Goal: Task Accomplishment & Management: Use online tool/utility

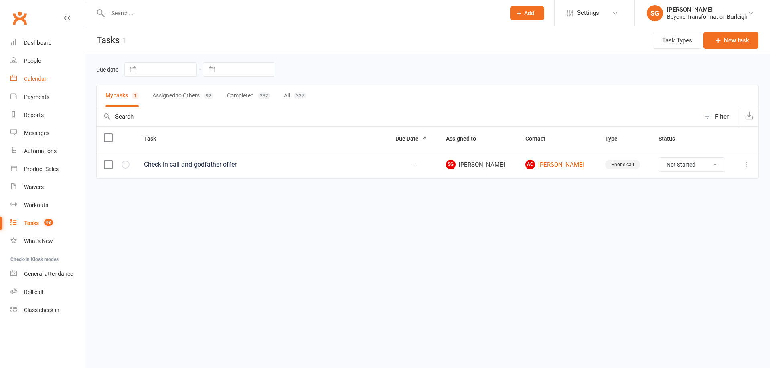
click at [40, 79] on div "Calendar" at bounding box center [35, 79] width 22 height 6
click at [0, 0] on div "Loading" at bounding box center [0, 0] width 0 height 0
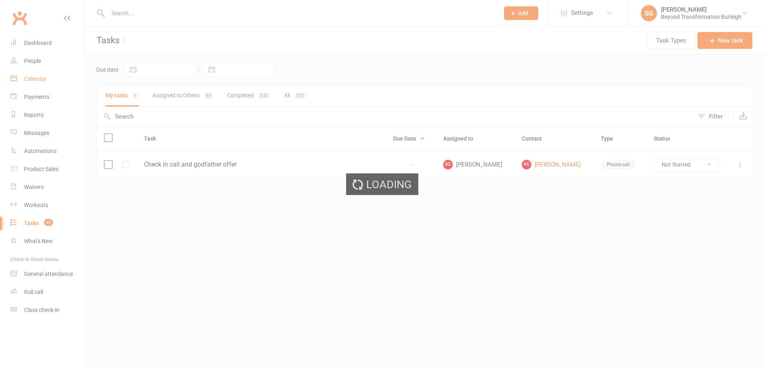
click at [40, 79] on ui-view "Prospect Member Non-attending contact Class / event Appointment Task Membership…" at bounding box center [382, 101] width 764 height 199
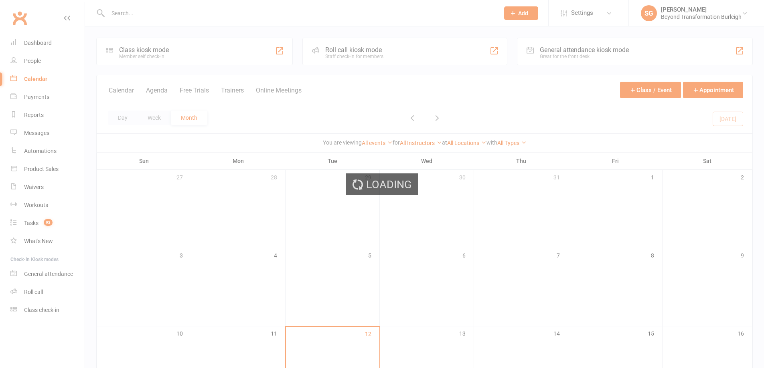
click at [40, 79] on div "Loading" at bounding box center [382, 184] width 764 height 368
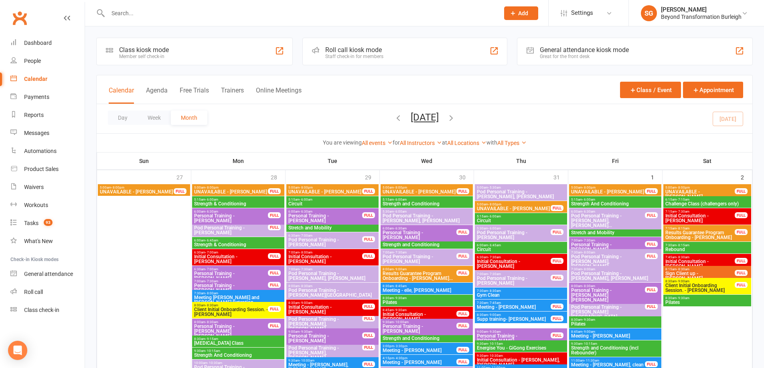
click at [147, 118] on button "Week" at bounding box center [153, 118] width 33 height 14
click at [148, 117] on button "Week" at bounding box center [153, 118] width 33 height 14
click at [149, 117] on button "Week" at bounding box center [153, 118] width 33 height 14
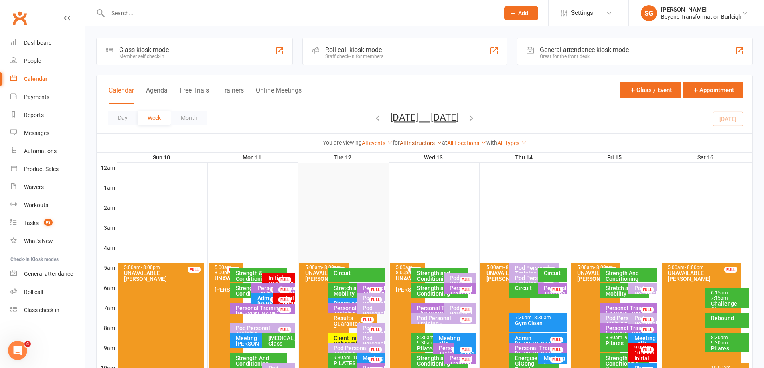
click at [431, 146] on link "All Instructors" at bounding box center [421, 143] width 42 height 6
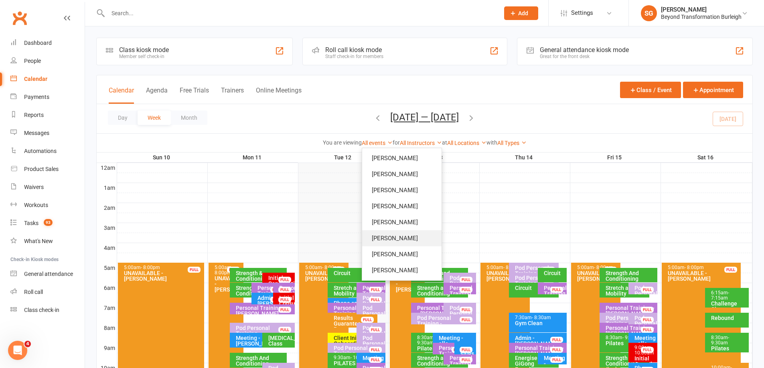
click at [404, 240] on link "[PERSON_NAME]" at bounding box center [401, 238] width 79 height 16
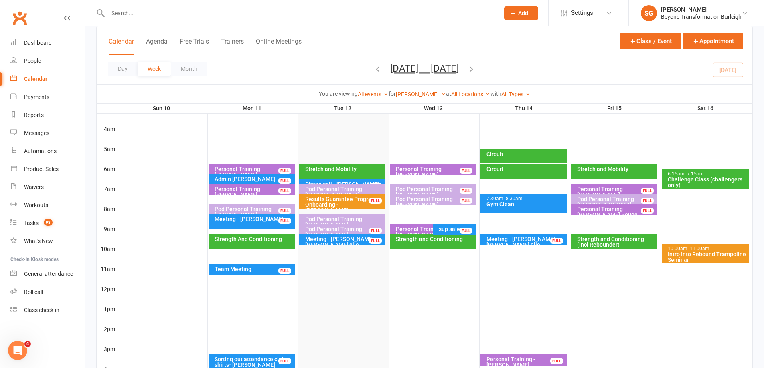
scroll to position [120, 0]
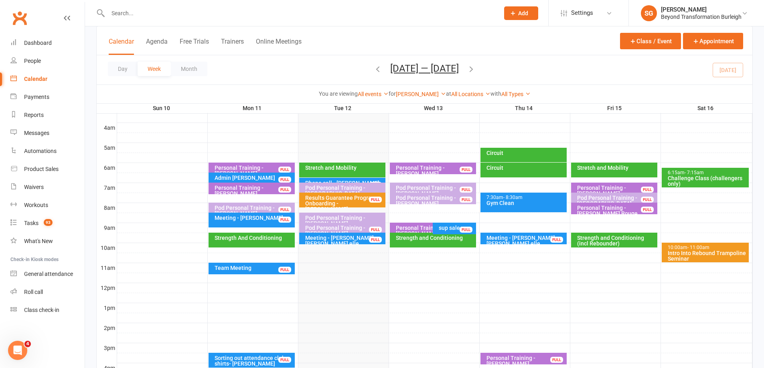
click at [143, 5] on div at bounding box center [294, 13] width 397 height 26
click at [142, 12] on input "text" at bounding box center [299, 13] width 388 height 11
paste input "[PERSON_NAME]"
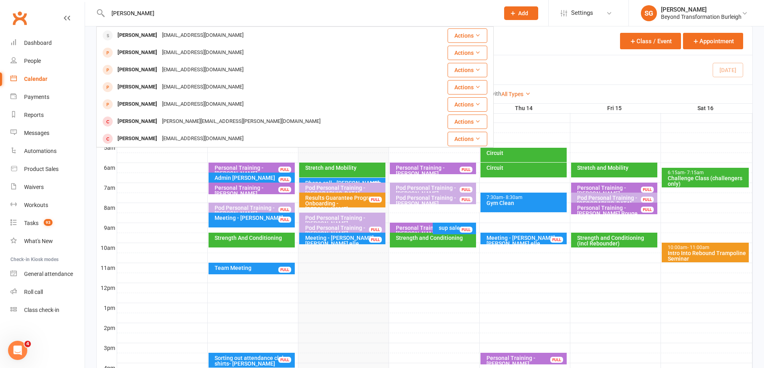
type input "[PERSON_NAME]"
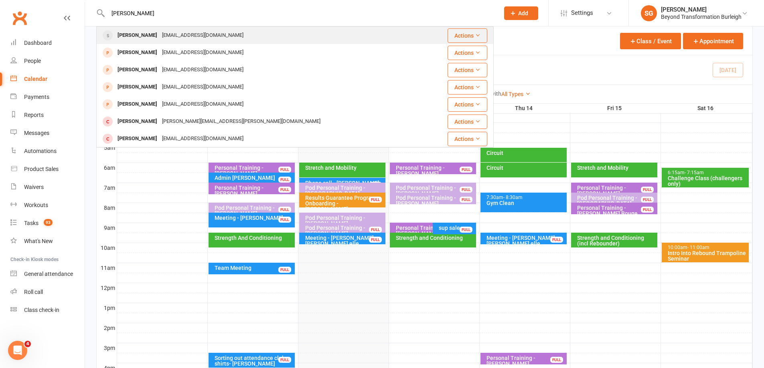
click at [160, 32] on div "[EMAIL_ADDRESS][DOMAIN_NAME]" at bounding box center [203, 36] width 86 height 12
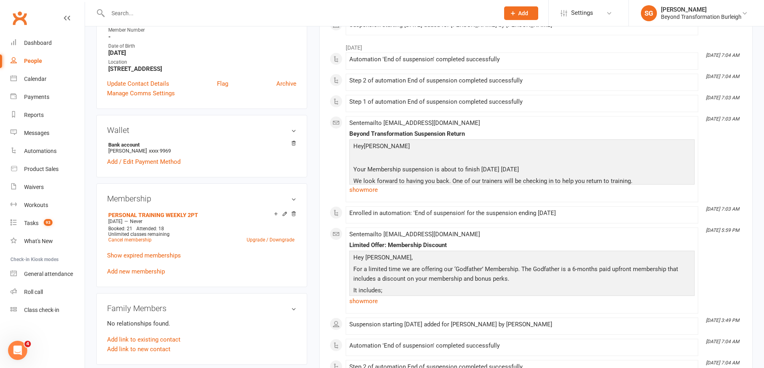
scroll to position [80, 0]
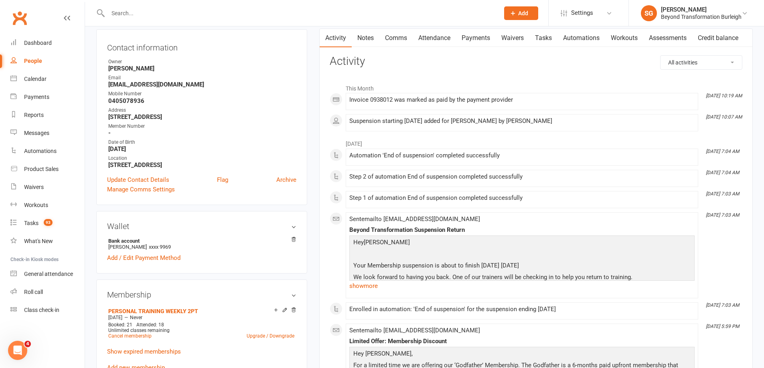
click at [131, 12] on input "text" at bounding box center [299, 13] width 388 height 11
paste input "[PERSON_NAME]"
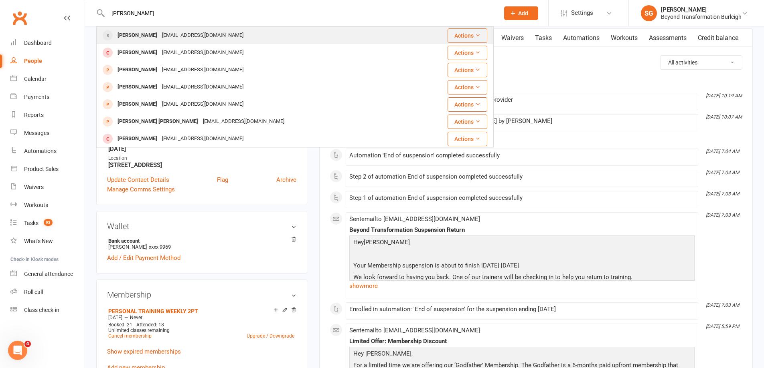
type input "[PERSON_NAME]"
click at [143, 34] on div "[PERSON_NAME]" at bounding box center [137, 36] width 44 height 12
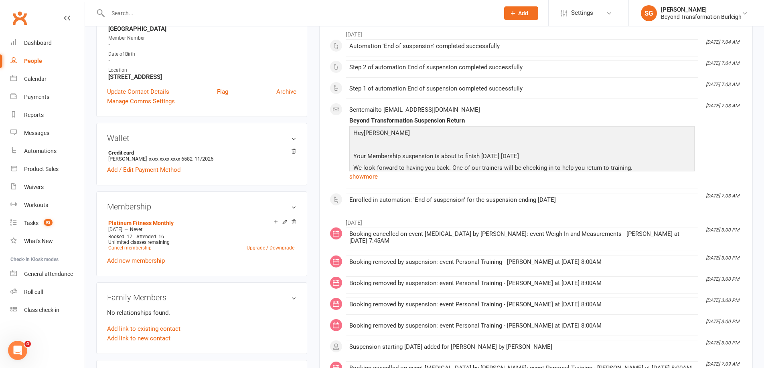
scroll to position [240, 0]
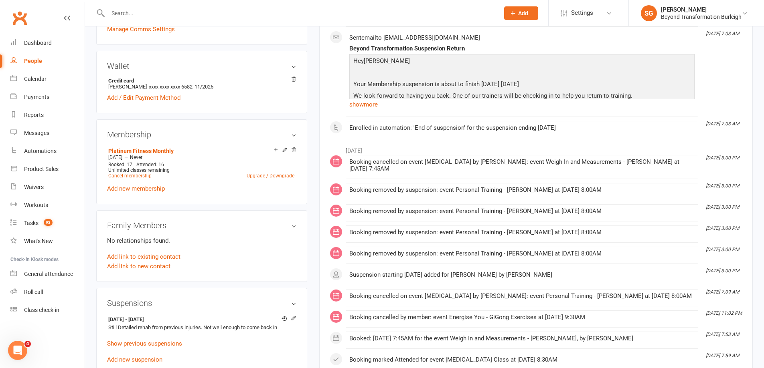
click at [155, 9] on input "text" at bounding box center [299, 13] width 388 height 11
paste input "[PERSON_NAME]"
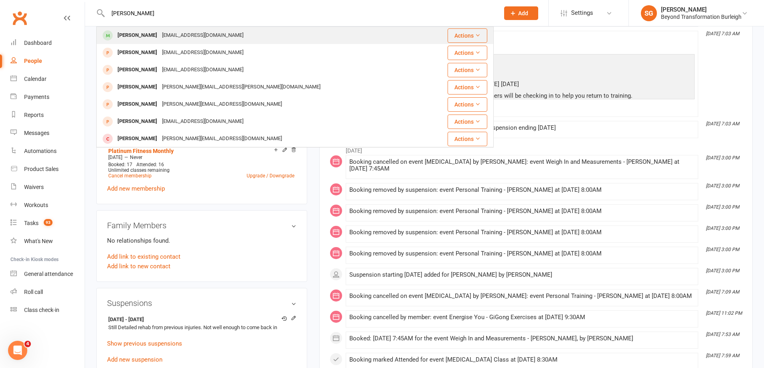
type input "[PERSON_NAME]"
click at [161, 30] on div "[EMAIL_ADDRESS][DOMAIN_NAME]" at bounding box center [203, 36] width 86 height 12
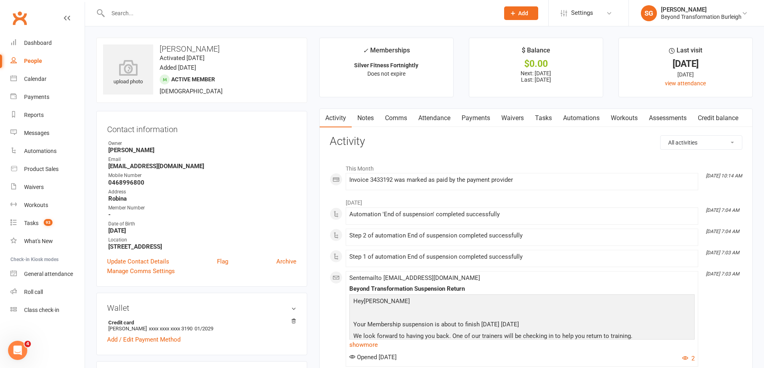
click at [425, 115] on link "Attendance" at bounding box center [433, 118] width 43 height 18
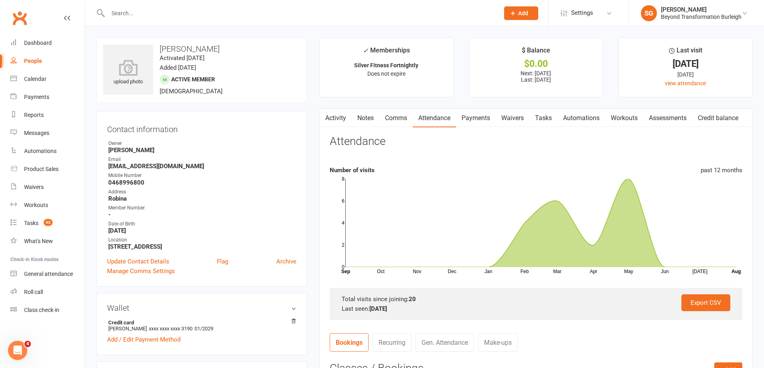
click at [226, 11] on input "text" at bounding box center [299, 13] width 388 height 11
paste input "[PERSON_NAME]"
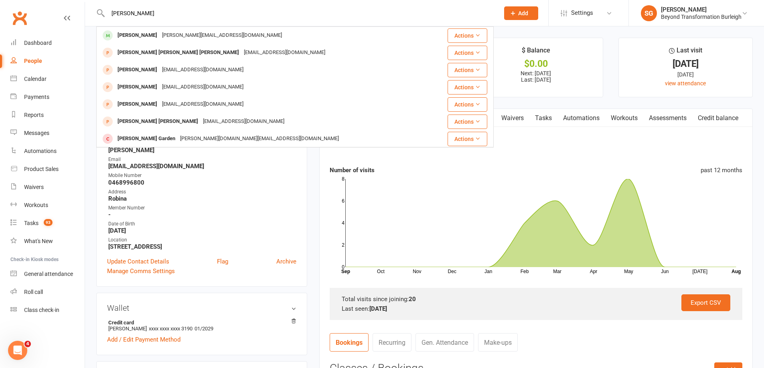
type input "[PERSON_NAME]"
click at [222, 30] on div "[PERSON_NAME] [PERSON_NAME][EMAIL_ADDRESS][DOMAIN_NAME]" at bounding box center [263, 35] width 333 height 16
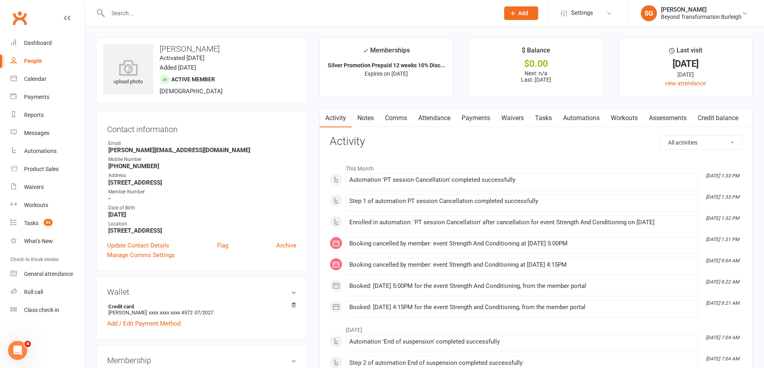
drag, startPoint x: 453, startPoint y: 112, endPoint x: 447, endPoint y: 117, distance: 7.5
click at [452, 114] on link "Attendance" at bounding box center [433, 118] width 43 height 18
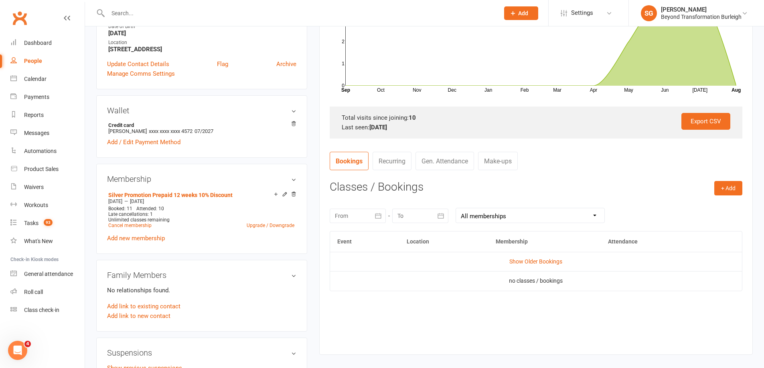
scroll to position [80, 0]
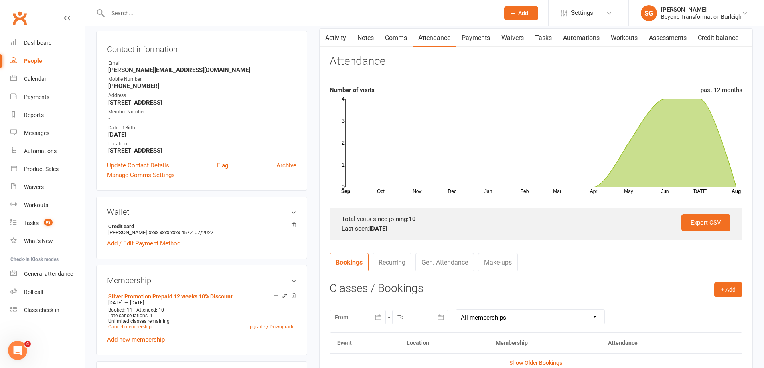
click at [207, 10] on input "text" at bounding box center [299, 13] width 388 height 11
paste input "[PERSON_NAME]"
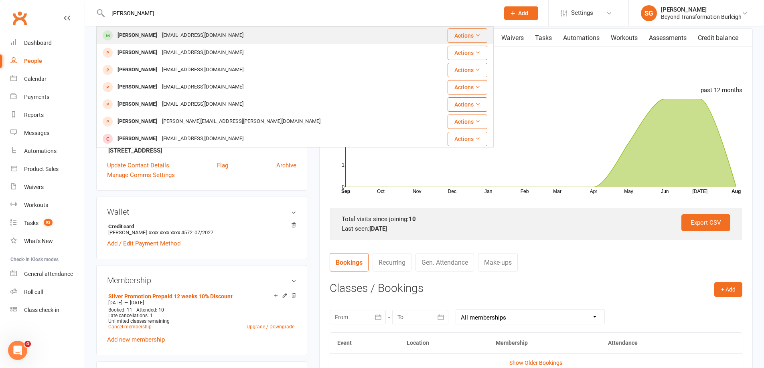
type input "[PERSON_NAME]"
click at [202, 30] on div "[EMAIL_ADDRESS][DOMAIN_NAME]" at bounding box center [203, 36] width 86 height 12
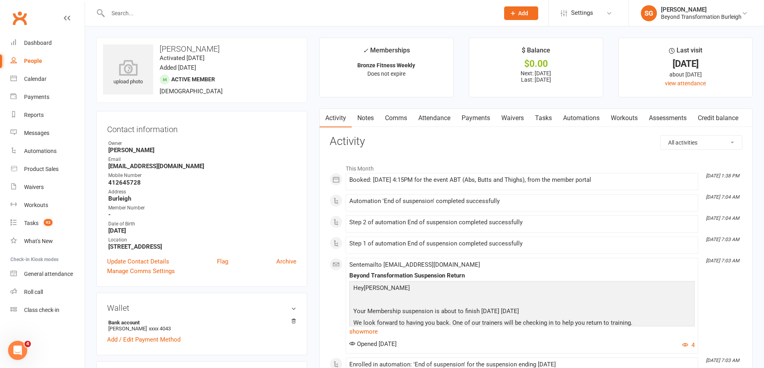
click at [227, 14] on input "text" at bounding box center [299, 13] width 388 height 11
paste input "[PERSON_NAME]"
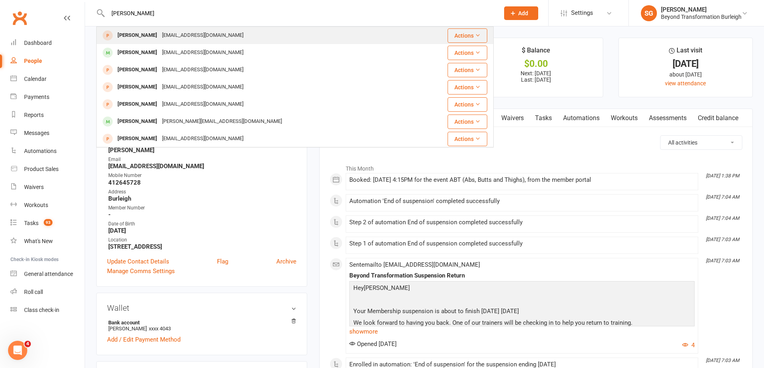
type input "[PERSON_NAME]"
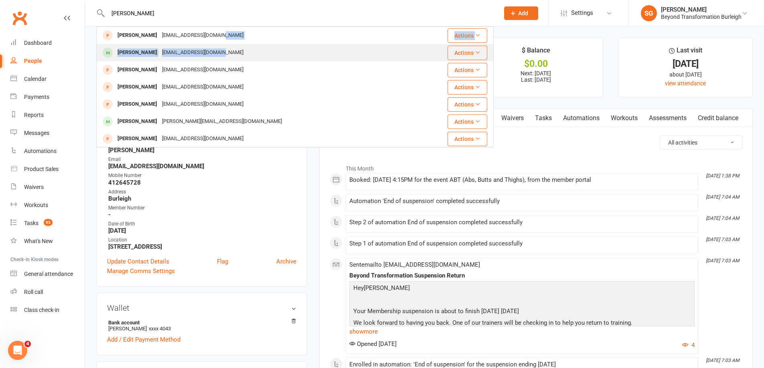
drag, startPoint x: 223, startPoint y: 33, endPoint x: 226, endPoint y: 49, distance: 16.7
click at [226, 49] on tbody "[PERSON_NAME] [EMAIL_ADDRESS][DOMAIN_NAME] Actions [PERSON_NAME] [EMAIL_ADDRESS…" at bounding box center [295, 199] width 396 height 345
click at [226, 50] on div "[PERSON_NAME] [EMAIL_ADDRESS][DOMAIN_NAME]" at bounding box center [261, 52] width 329 height 16
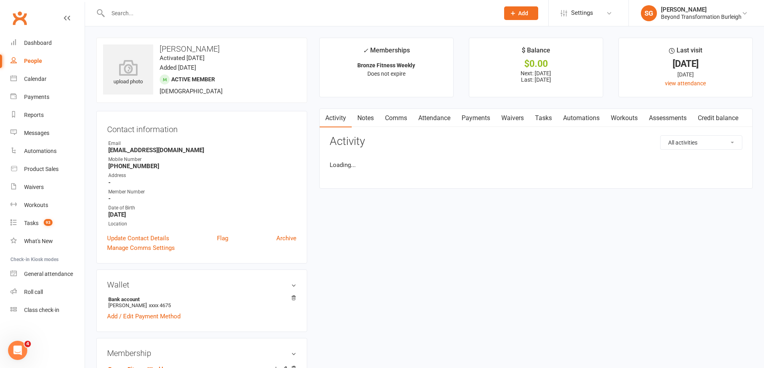
click at [441, 121] on link "Attendance" at bounding box center [433, 118] width 43 height 18
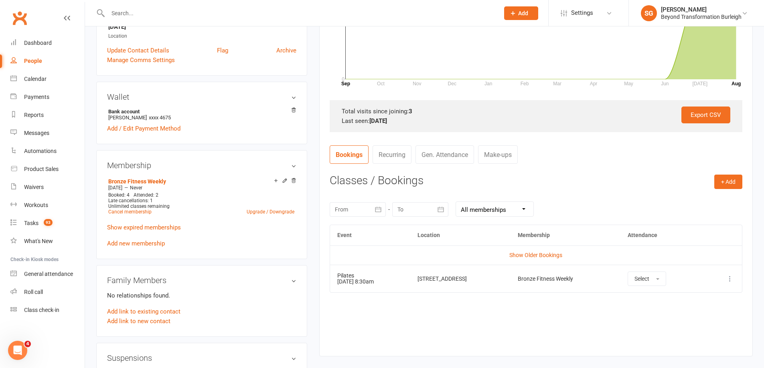
scroll to position [281, 0]
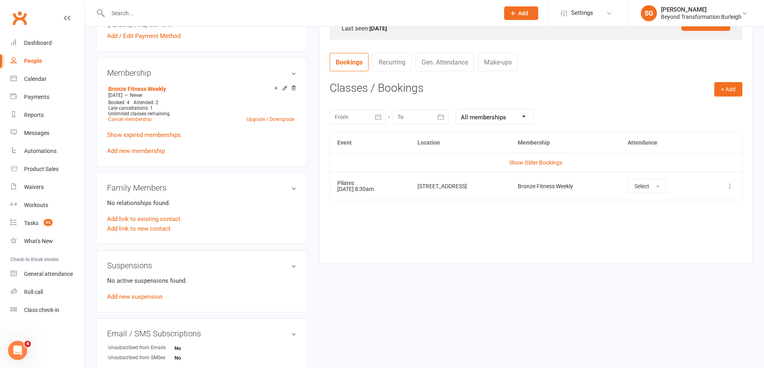
click at [214, 10] on input "text" at bounding box center [299, 13] width 388 height 11
paste input "[PERSON_NAME]"
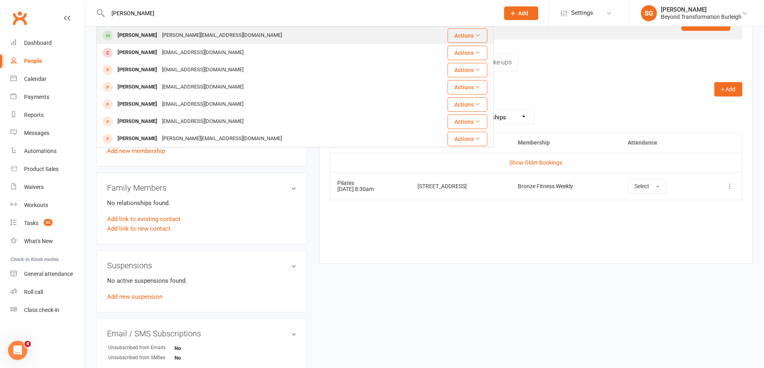
type input "[PERSON_NAME]"
click at [208, 30] on div "[PERSON_NAME][EMAIL_ADDRESS][DOMAIN_NAME]" at bounding box center [222, 36] width 125 height 12
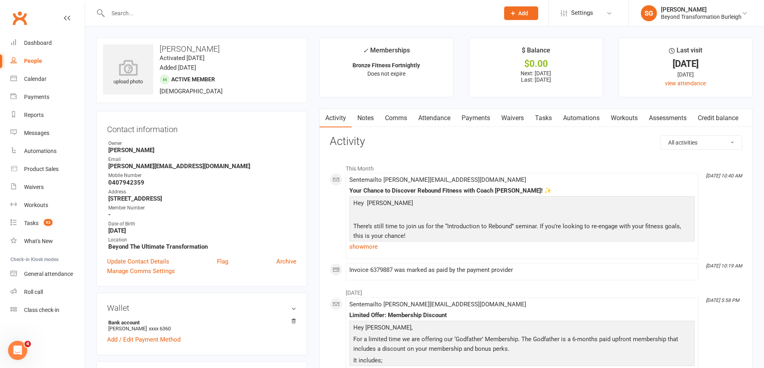
click at [441, 121] on link "Attendance" at bounding box center [433, 118] width 43 height 18
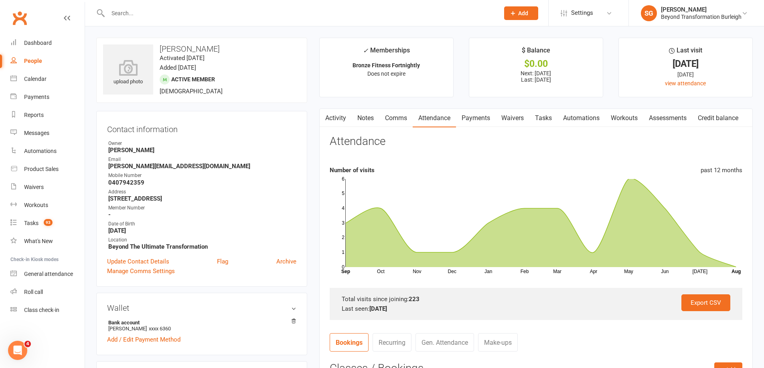
click at [225, 11] on input "text" at bounding box center [299, 13] width 388 height 11
paste input "[PERSON_NAME]"
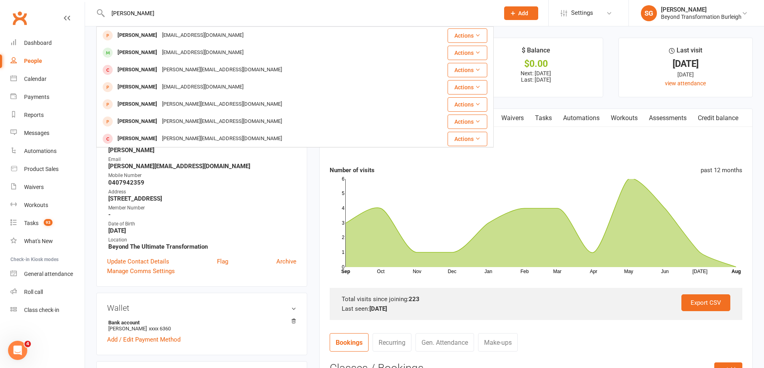
type input "[PERSON_NAME]"
click at [181, 36] on div "[EMAIL_ADDRESS][DOMAIN_NAME]" at bounding box center [203, 36] width 86 height 12
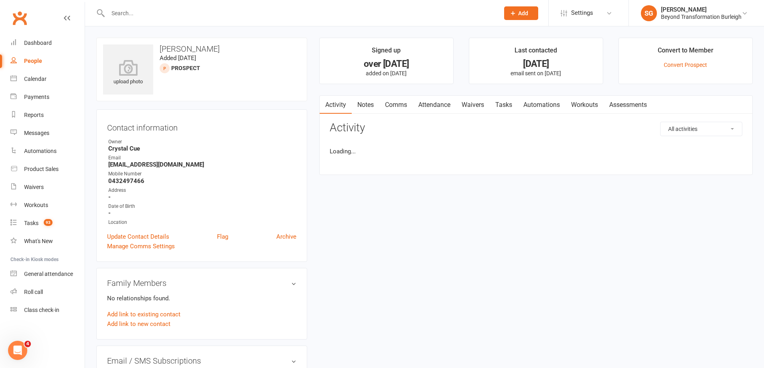
click at [203, 14] on input "text" at bounding box center [299, 13] width 388 height 11
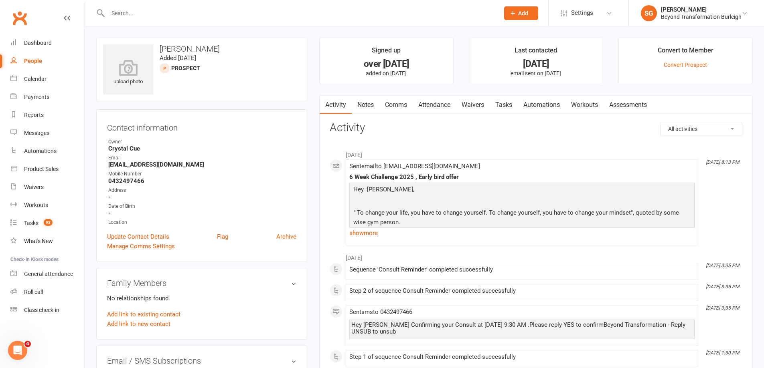
paste input "[PERSON_NAME]"
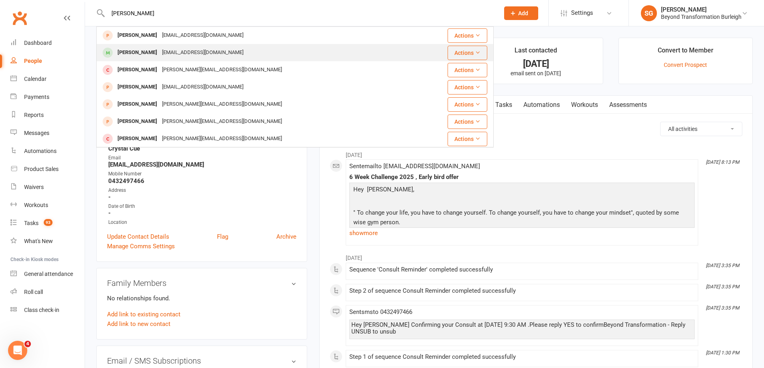
type input "[PERSON_NAME]"
click at [198, 48] on div "[EMAIL_ADDRESS][DOMAIN_NAME]" at bounding box center [203, 53] width 86 height 12
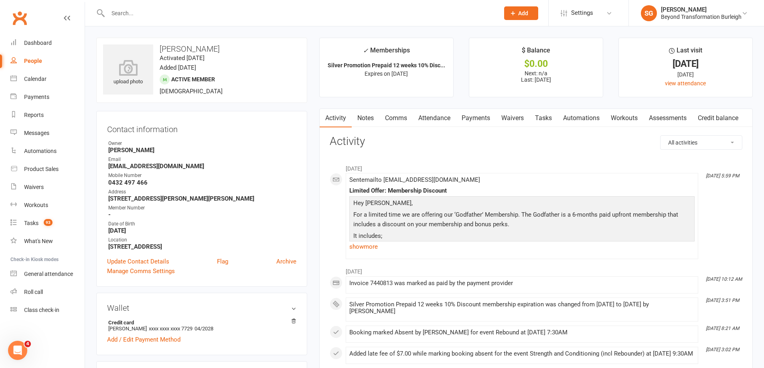
click at [432, 119] on link "Attendance" at bounding box center [433, 118] width 43 height 18
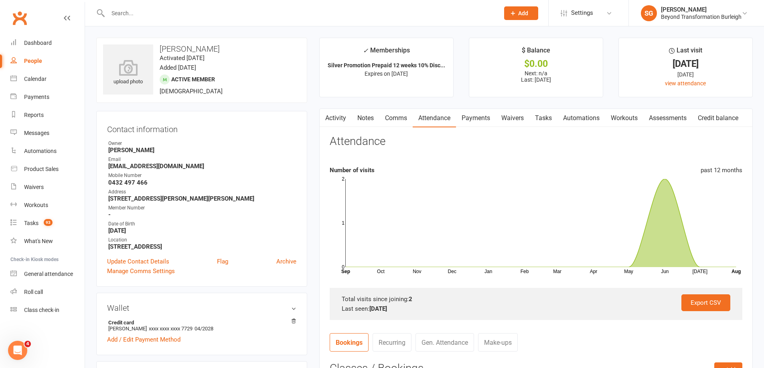
click at [177, 12] on input "text" at bounding box center [299, 13] width 388 height 11
paste input "[PERSON_NAME]"
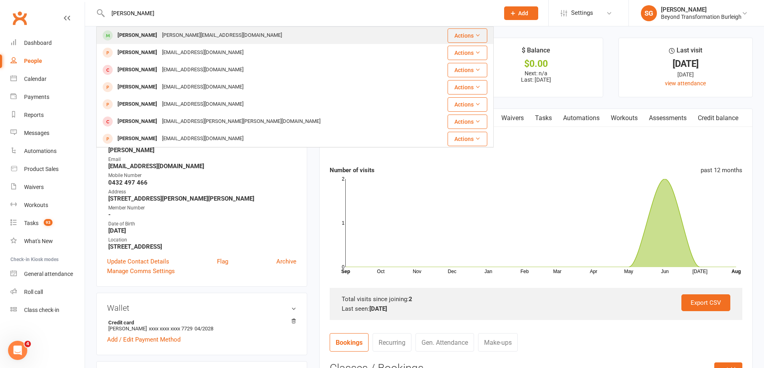
type input "[PERSON_NAME]"
click at [175, 33] on div "[PERSON_NAME][EMAIL_ADDRESS][DOMAIN_NAME]" at bounding box center [222, 36] width 125 height 12
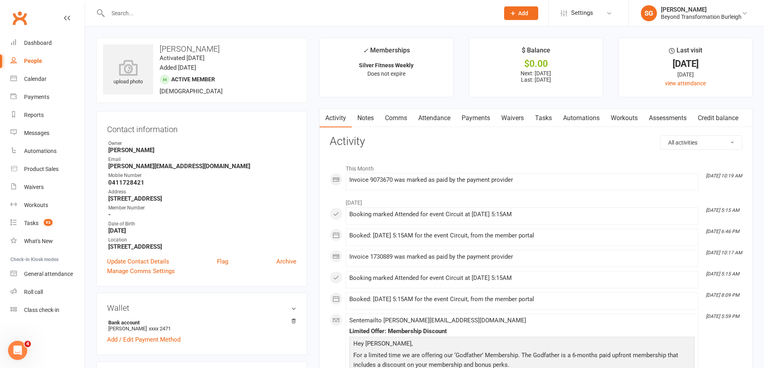
click at [431, 120] on link "Attendance" at bounding box center [433, 118] width 43 height 18
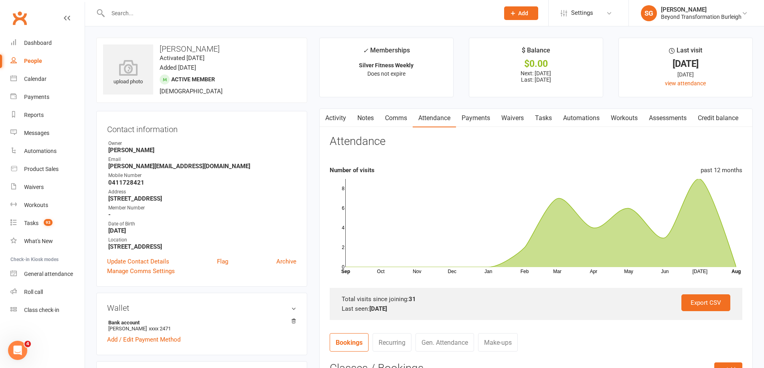
click at [185, 6] on div at bounding box center [294, 13] width 397 height 26
click at [182, 10] on input "text" at bounding box center [299, 13] width 388 height 11
paste input "[PERSON_NAME]"
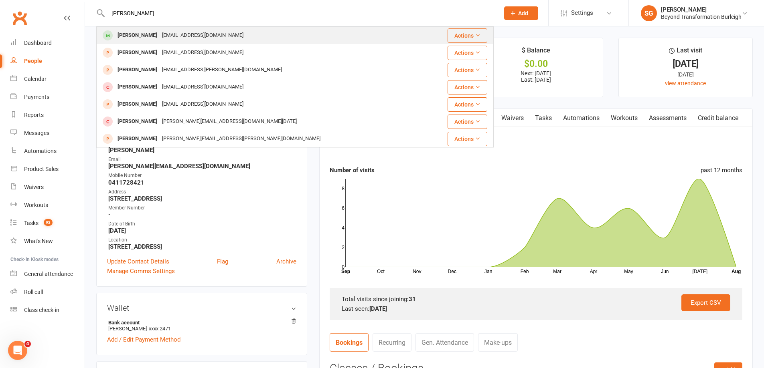
type input "[PERSON_NAME]"
click at [177, 30] on div "[EMAIL_ADDRESS][DOMAIN_NAME]" at bounding box center [203, 36] width 86 height 12
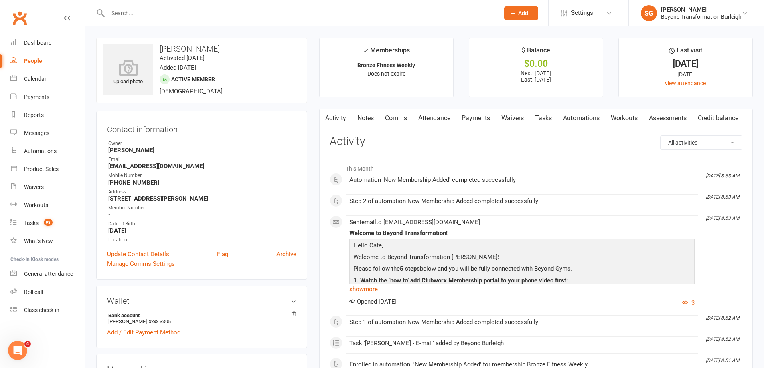
click at [437, 116] on link "Attendance" at bounding box center [433, 118] width 43 height 18
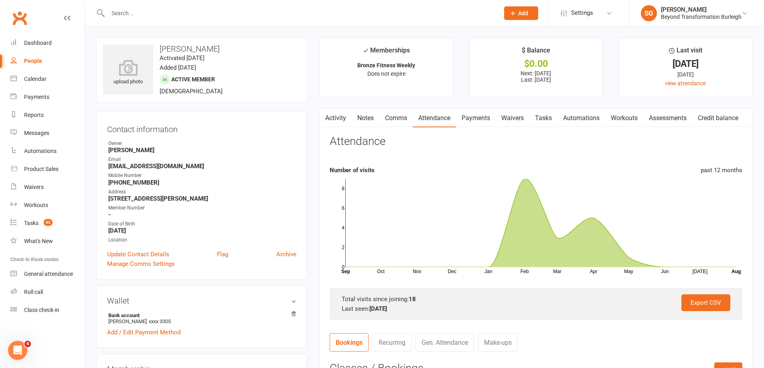
click at [200, 12] on input "text" at bounding box center [299, 13] width 388 height 11
paste input "[PERSON_NAME]"
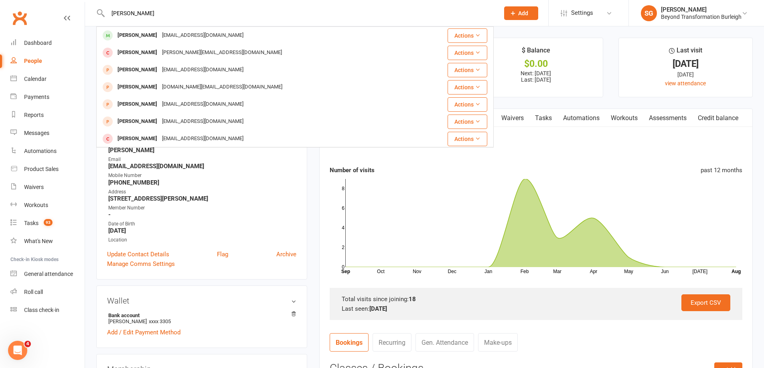
type input "[PERSON_NAME]"
click at [190, 30] on div "[EMAIL_ADDRESS][DOMAIN_NAME]" at bounding box center [203, 36] width 86 height 12
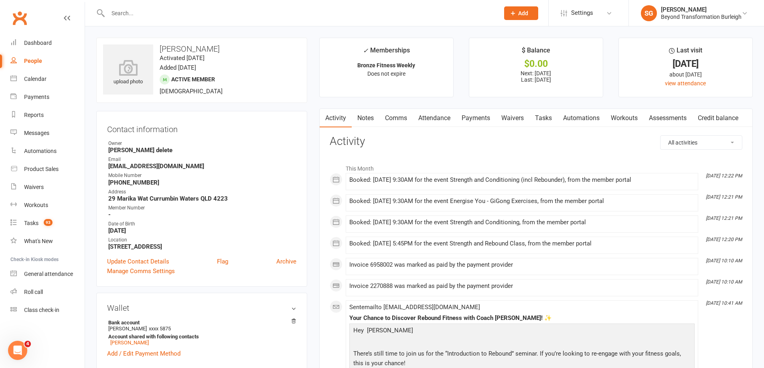
click at [437, 119] on link "Attendance" at bounding box center [433, 118] width 43 height 18
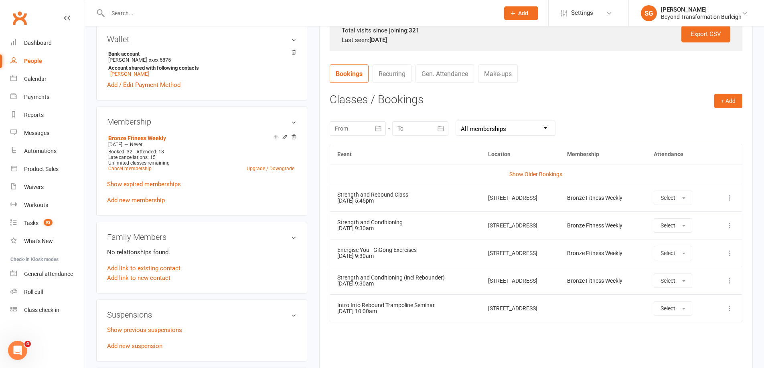
scroll to position [401, 0]
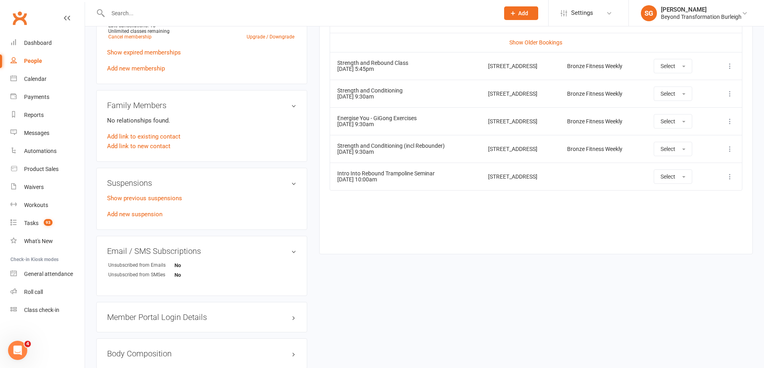
click at [206, 13] on input "text" at bounding box center [299, 13] width 388 height 11
paste input "[PERSON_NAME]"
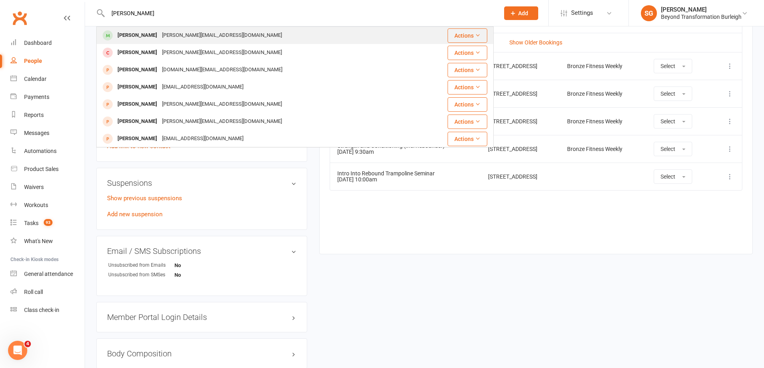
type input "[PERSON_NAME]"
click at [201, 35] on div "[PERSON_NAME][EMAIL_ADDRESS][DOMAIN_NAME]" at bounding box center [222, 36] width 125 height 12
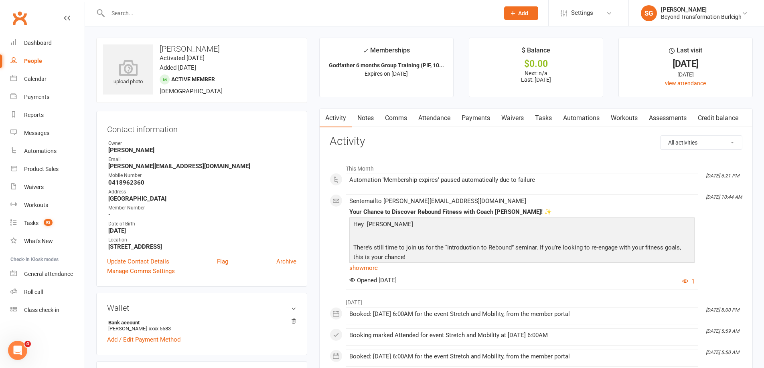
click at [435, 120] on link "Attendance" at bounding box center [433, 118] width 43 height 18
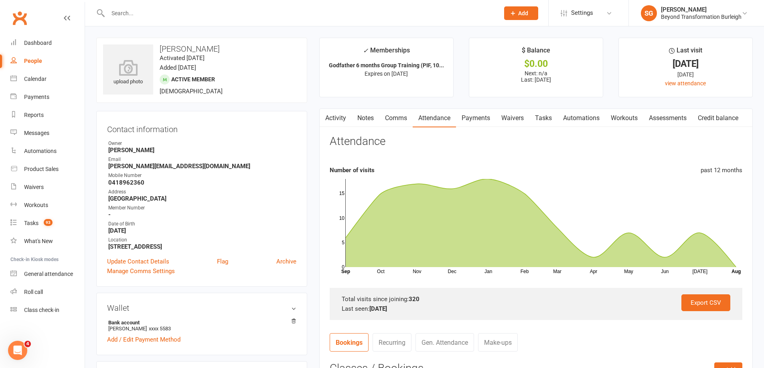
click at [224, 17] on input "text" at bounding box center [299, 13] width 388 height 11
paste input "[PERSON_NAME]"
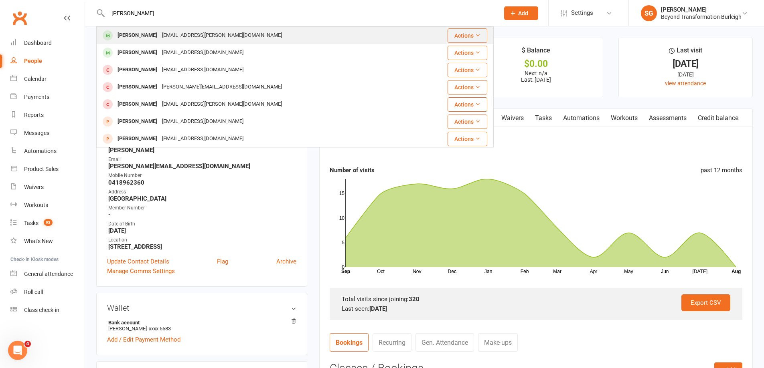
type input "[PERSON_NAME]"
click at [222, 34] on div "[EMAIL_ADDRESS][PERSON_NAME][DOMAIN_NAME]" at bounding box center [222, 36] width 125 height 12
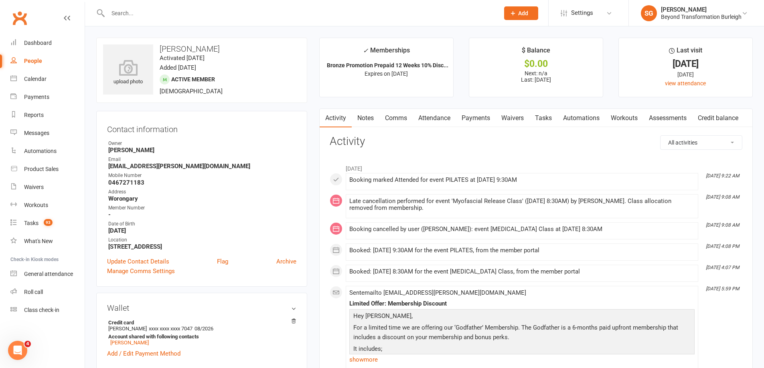
click at [431, 121] on link "Attendance" at bounding box center [433, 118] width 43 height 18
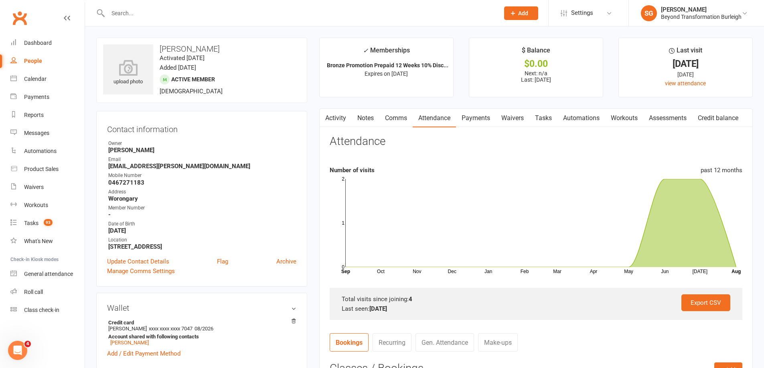
click at [212, 16] on input "text" at bounding box center [299, 13] width 388 height 11
paste input "[PERSON_NAME]"
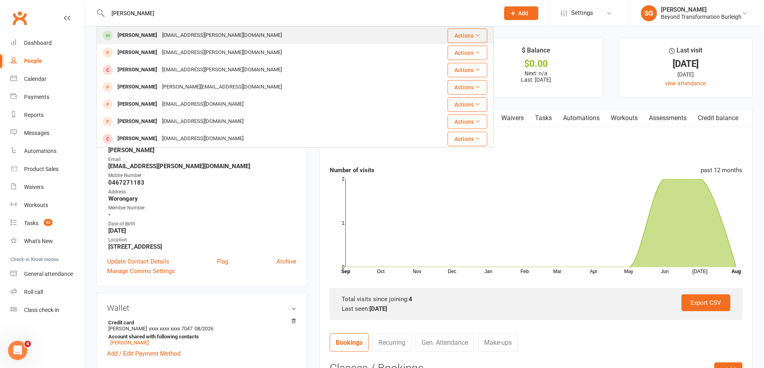
type input "[PERSON_NAME]"
click at [209, 28] on div "[PERSON_NAME] [EMAIL_ADDRESS][PERSON_NAME][DOMAIN_NAME]" at bounding box center [261, 35] width 329 height 16
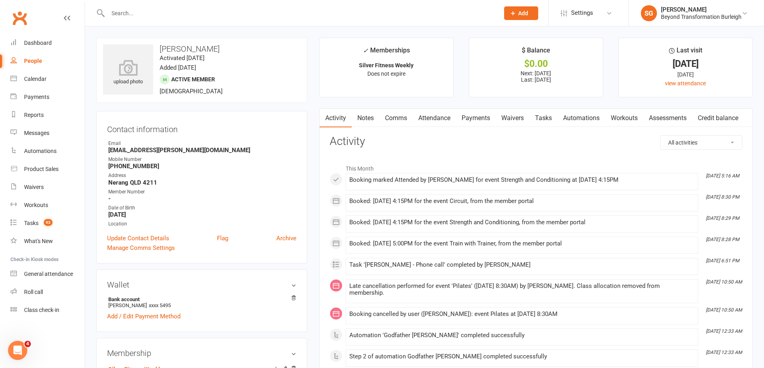
click at [435, 119] on link "Attendance" at bounding box center [433, 118] width 43 height 18
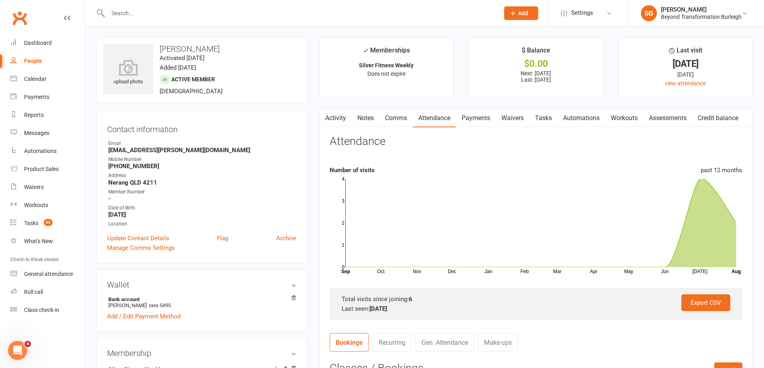
click at [209, 5] on div at bounding box center [294, 13] width 397 height 26
click at [205, 13] on input "text" at bounding box center [299, 13] width 388 height 11
paste input "[PERSON_NAME]"
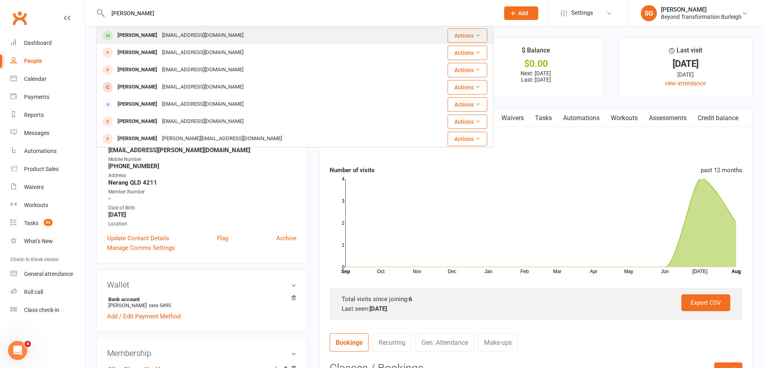
type input "[PERSON_NAME]"
click at [197, 32] on div "[EMAIL_ADDRESS][DOMAIN_NAME]" at bounding box center [203, 36] width 86 height 12
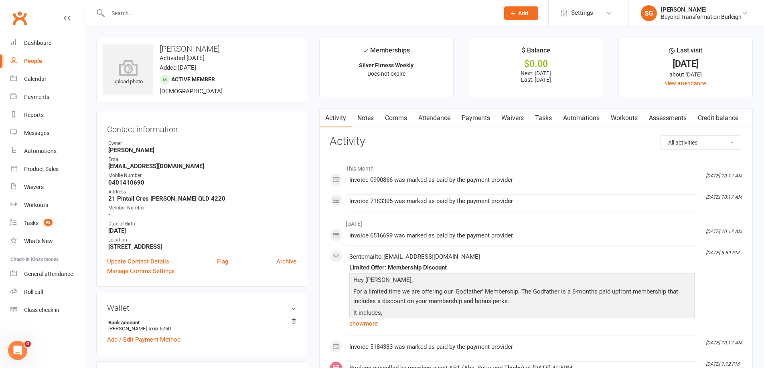
click at [437, 116] on link "Attendance" at bounding box center [433, 118] width 43 height 18
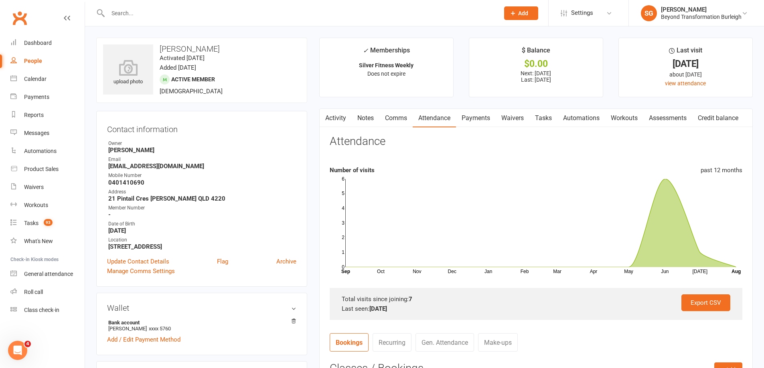
click at [188, 14] on input "text" at bounding box center [299, 13] width 388 height 11
click at [194, 3] on div at bounding box center [294, 13] width 397 height 26
click at [191, 11] on input "text" at bounding box center [299, 13] width 388 height 11
paste input "[PERSON_NAME]"
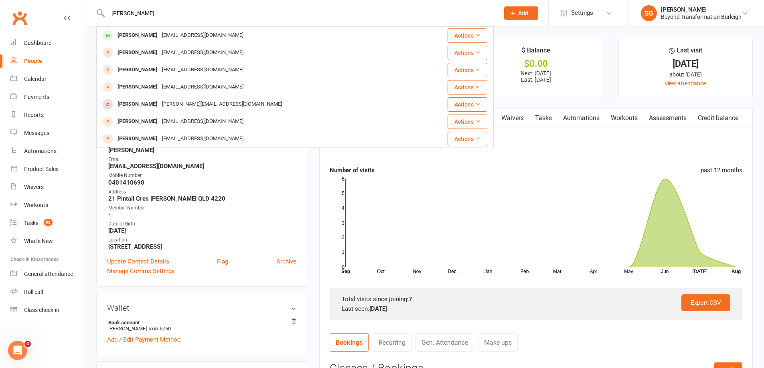
type input "[PERSON_NAME]"
click at [184, 32] on div "[EMAIL_ADDRESS][DOMAIN_NAME]" at bounding box center [203, 36] width 86 height 12
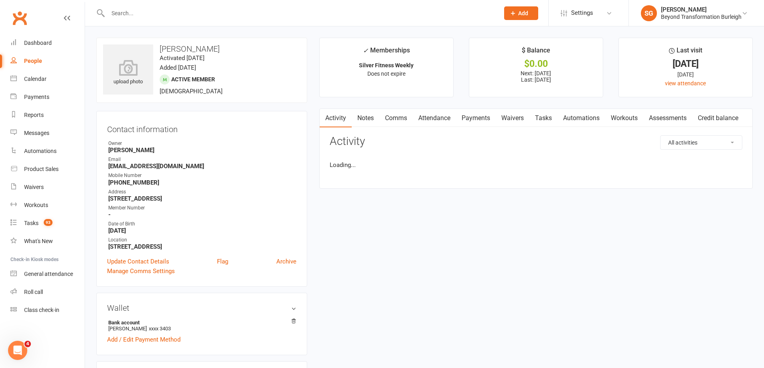
click at [440, 119] on link "Attendance" at bounding box center [433, 118] width 43 height 18
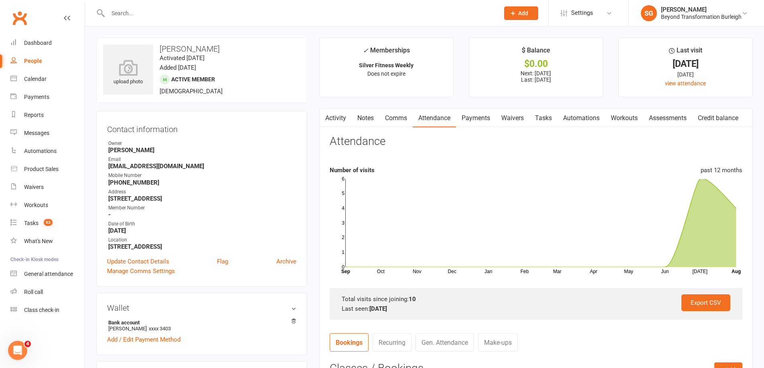
click at [201, 12] on input "text" at bounding box center [299, 13] width 388 height 11
paste input "[PERSON_NAME]"
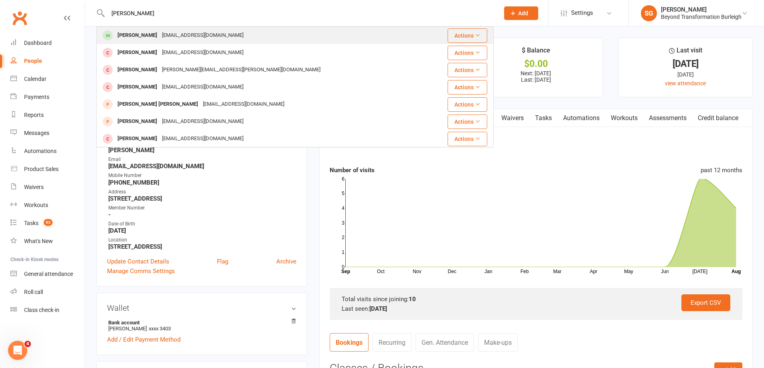
type input "[PERSON_NAME]"
click at [197, 32] on div "[EMAIL_ADDRESS][DOMAIN_NAME]" at bounding box center [203, 36] width 86 height 12
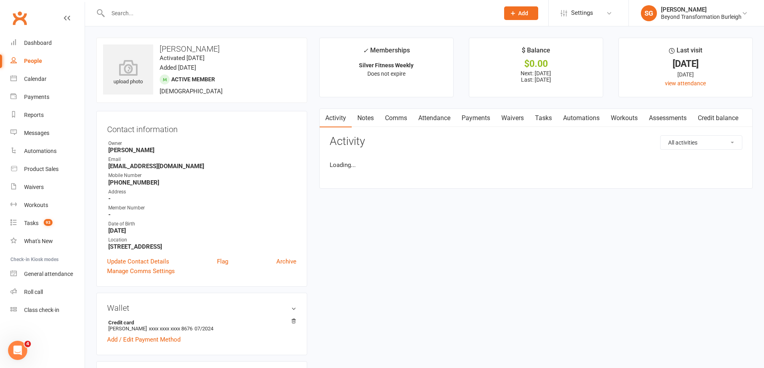
click at [435, 115] on link "Attendance" at bounding box center [433, 118] width 43 height 18
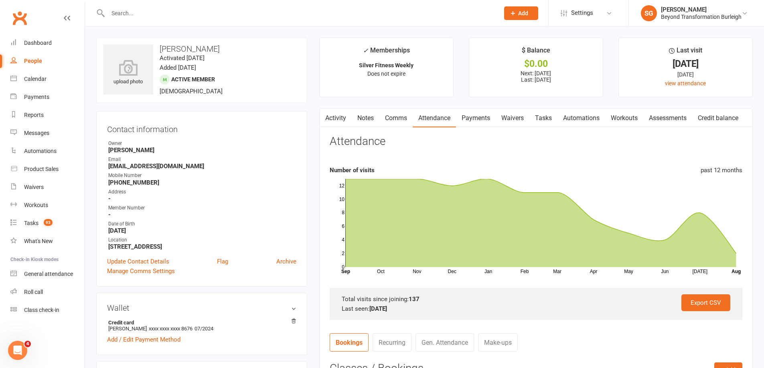
click at [441, 120] on link "Attendance" at bounding box center [433, 118] width 43 height 18
click at [208, 16] on input "text" at bounding box center [299, 13] width 388 height 11
paste input "[PERSON_NAME]"
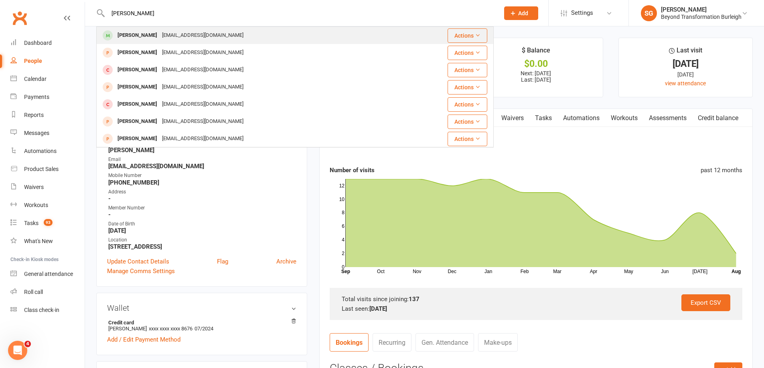
type input "[PERSON_NAME]"
click at [190, 35] on div "[EMAIL_ADDRESS][DOMAIN_NAME]" at bounding box center [203, 36] width 86 height 12
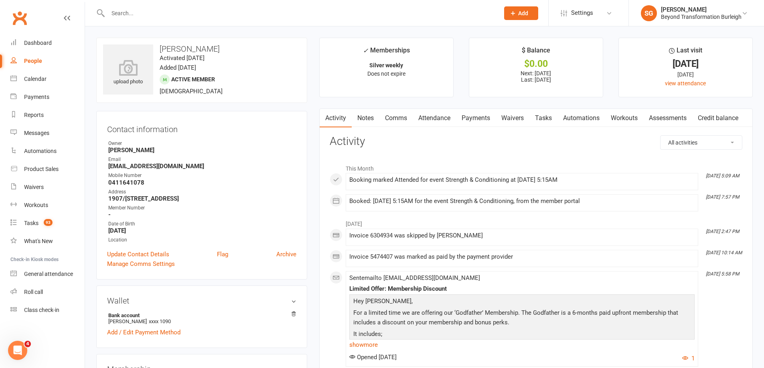
click at [406, 120] on link "Comms" at bounding box center [395, 118] width 33 height 18
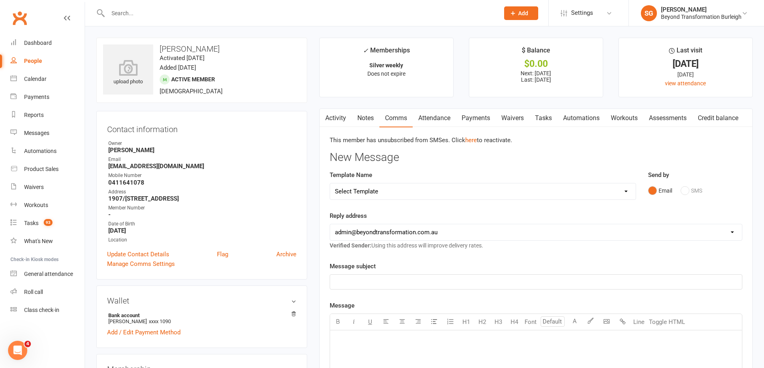
click at [441, 130] on div "Activity Notes Comms Attendance Payments Waivers Tasks Automations Workouts Ass…" at bounding box center [535, 353] width 433 height 489
click at [442, 123] on link "Attendance" at bounding box center [433, 118] width 43 height 18
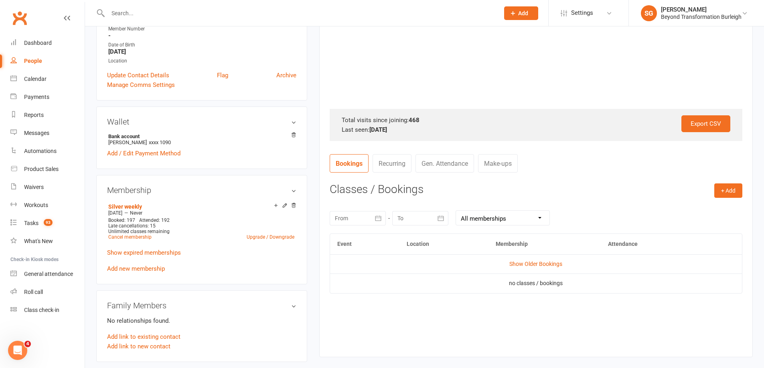
scroll to position [240, 0]
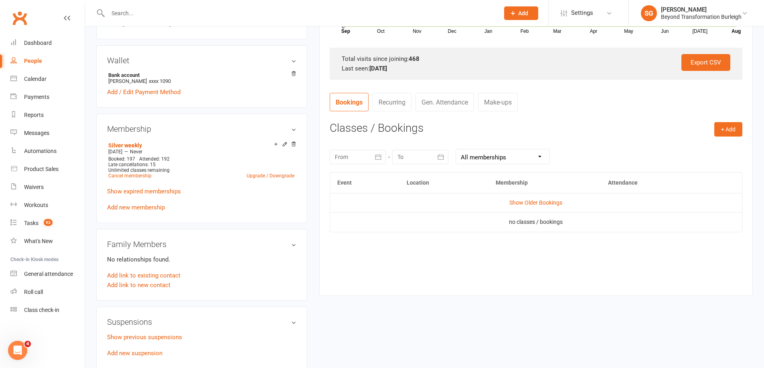
click at [210, 12] on input "text" at bounding box center [299, 13] width 388 height 11
paste input "[PERSON_NAME]"
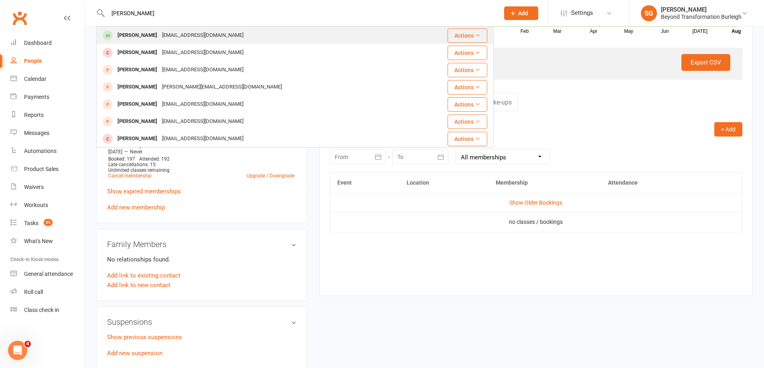
type input "[PERSON_NAME]"
click at [195, 36] on div "[EMAIL_ADDRESS][DOMAIN_NAME]" at bounding box center [203, 36] width 86 height 12
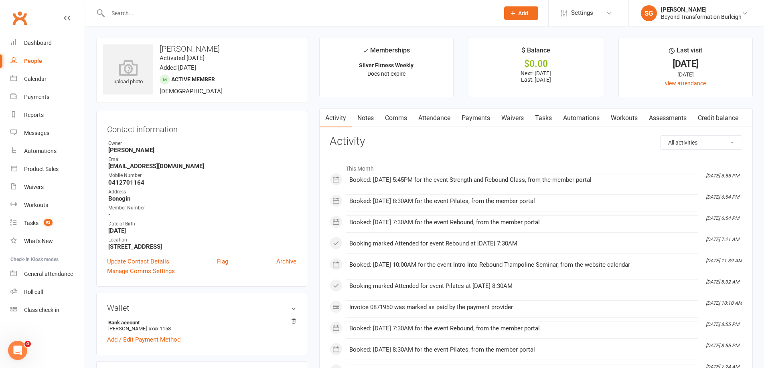
click at [443, 122] on link "Attendance" at bounding box center [433, 118] width 43 height 18
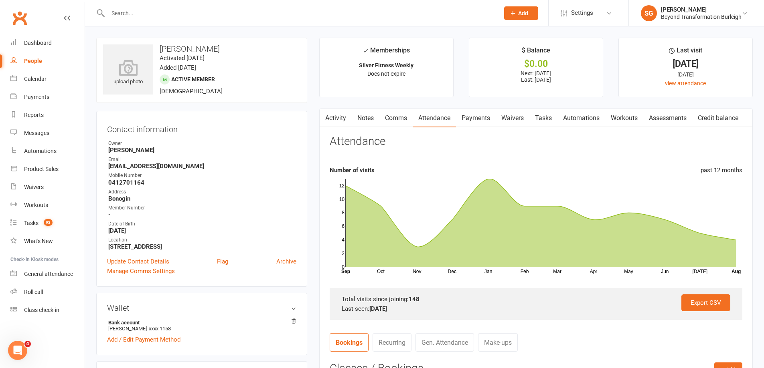
click at [236, 6] on div at bounding box center [294, 13] width 397 height 26
click at [234, 10] on input "text" at bounding box center [299, 13] width 388 height 11
paste input "[PERSON_NAME]"
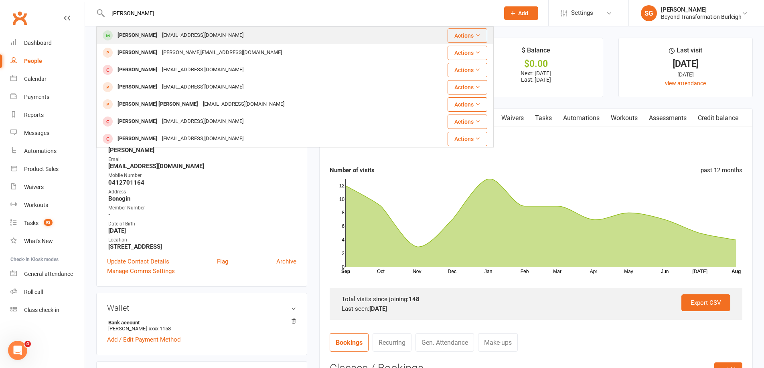
type input "[PERSON_NAME]"
click at [215, 33] on div "[PERSON_NAME] [EMAIL_ADDRESS][DOMAIN_NAME]" at bounding box center [256, 35] width 319 height 16
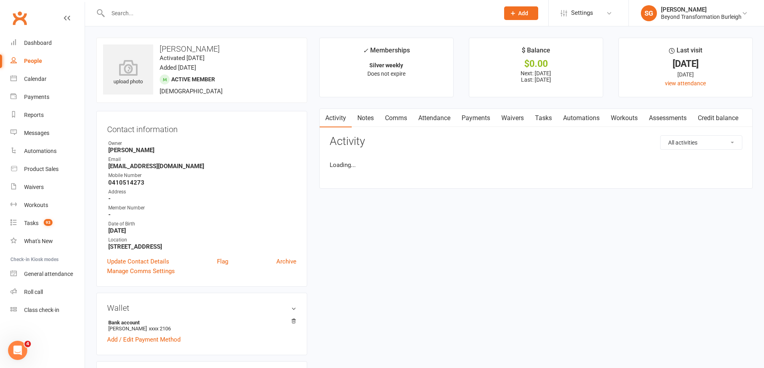
click at [437, 122] on link "Attendance" at bounding box center [433, 118] width 43 height 18
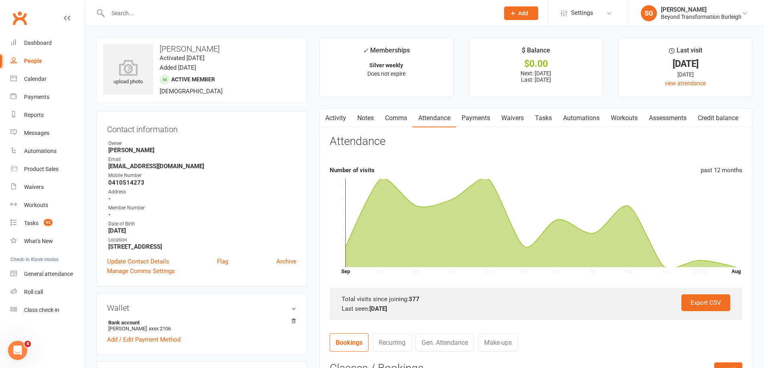
click at [433, 121] on link "Attendance" at bounding box center [433, 118] width 43 height 18
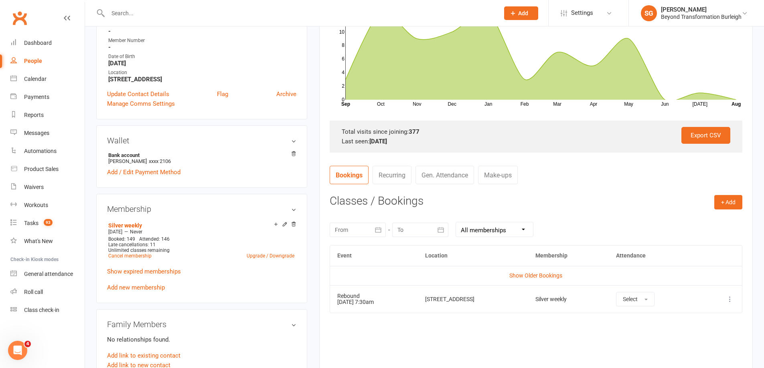
scroll to position [240, 0]
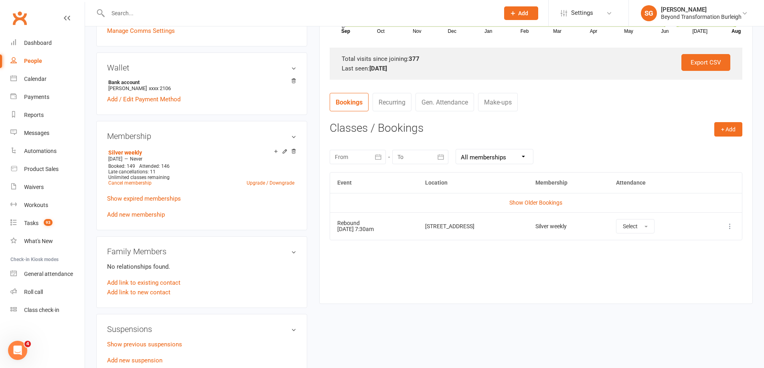
click at [244, 5] on div at bounding box center [294, 13] width 397 height 26
click at [244, 11] on input "text" at bounding box center [299, 13] width 388 height 11
paste input "[PERSON_NAME]"
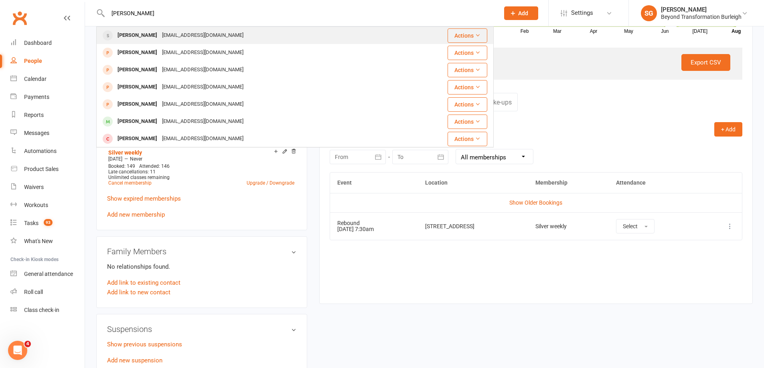
type input "[PERSON_NAME]"
click at [224, 34] on div "[PERSON_NAME] [EMAIL_ADDRESS][DOMAIN_NAME]" at bounding box center [261, 35] width 329 height 16
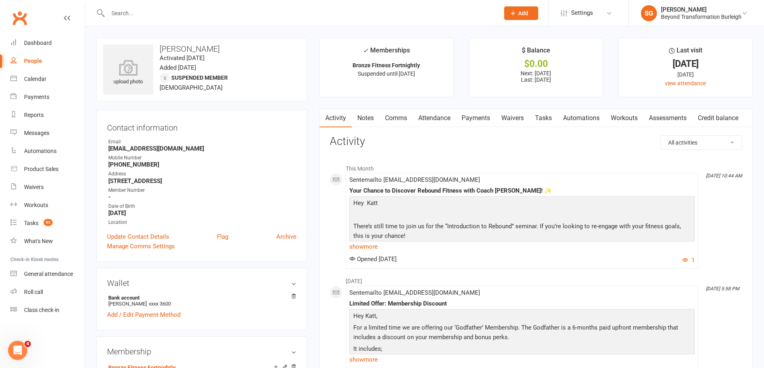
click at [451, 119] on link "Attendance" at bounding box center [433, 118] width 43 height 18
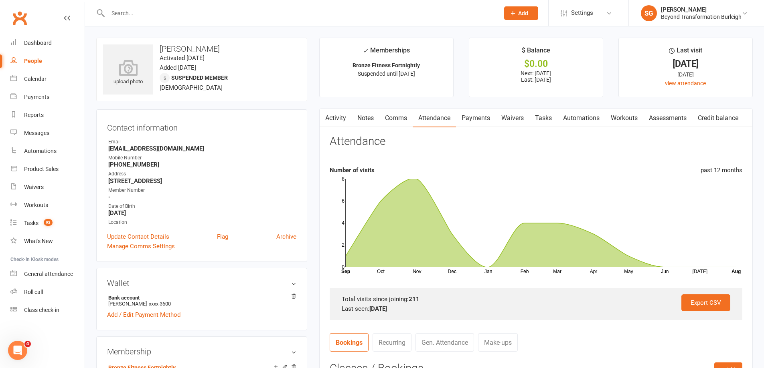
click at [219, 14] on input "text" at bounding box center [299, 13] width 388 height 11
paste input "[PERSON_NAME]"
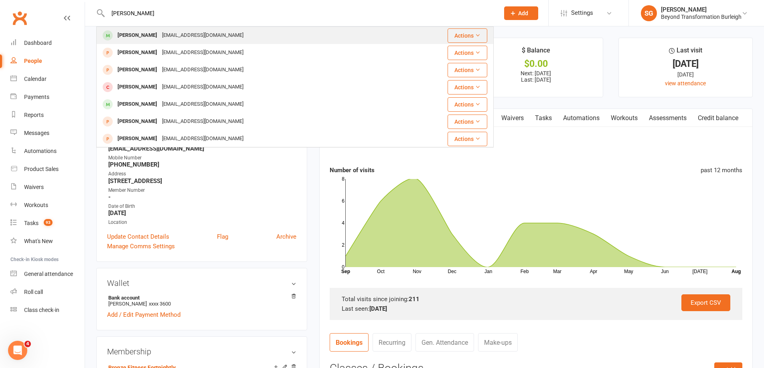
type input "[PERSON_NAME]"
click at [210, 32] on div "[EMAIL_ADDRESS][DOMAIN_NAME]" at bounding box center [203, 36] width 86 height 12
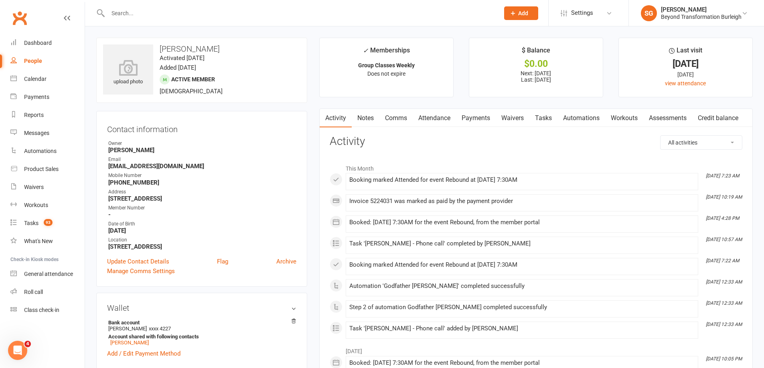
click at [429, 111] on link "Attendance" at bounding box center [433, 118] width 43 height 18
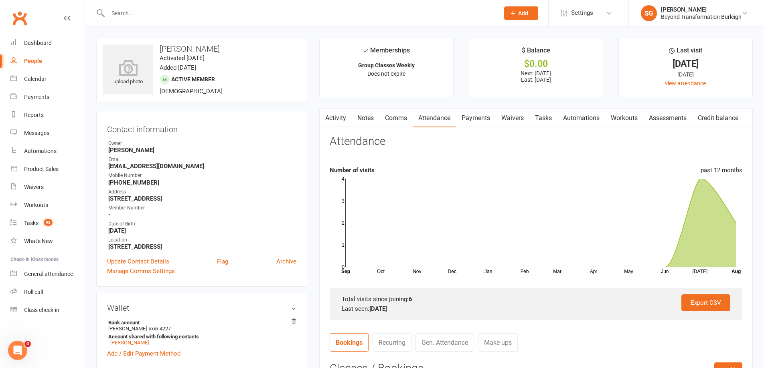
click at [166, 15] on input "text" at bounding box center [299, 13] width 388 height 11
paste input "[PERSON_NAME]"
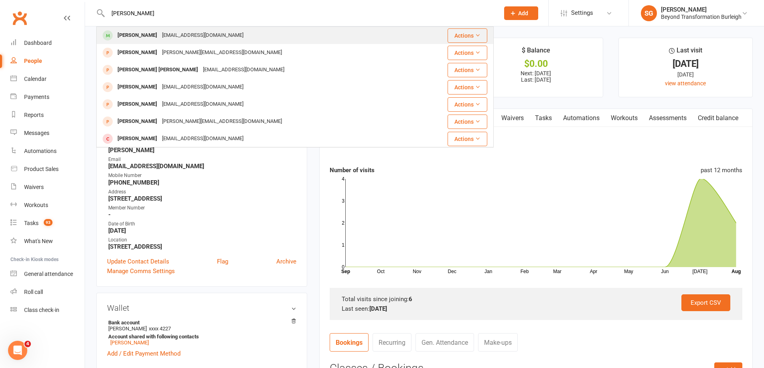
type input "[PERSON_NAME]"
click at [166, 29] on div "[PERSON_NAME] [EMAIL_ADDRESS][DOMAIN_NAME]" at bounding box center [256, 35] width 319 height 16
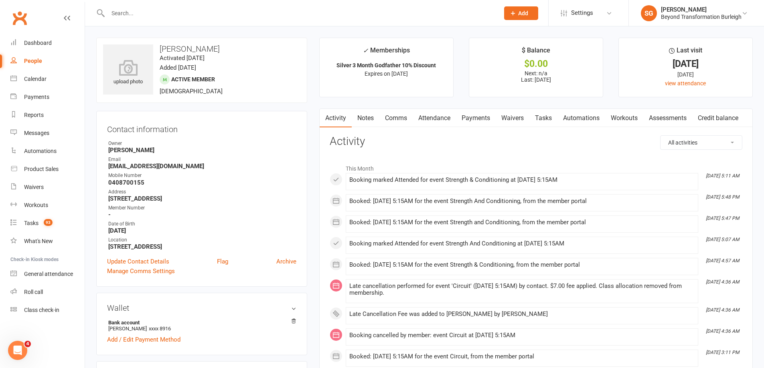
click at [436, 120] on link "Attendance" at bounding box center [433, 118] width 43 height 18
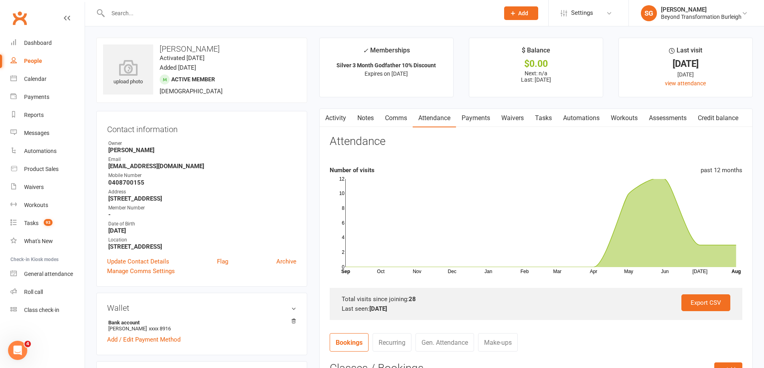
click at [220, 20] on div at bounding box center [294, 13] width 397 height 26
click at [222, 10] on input "text" at bounding box center [299, 13] width 388 height 11
paste input "[PERSON_NAME]"
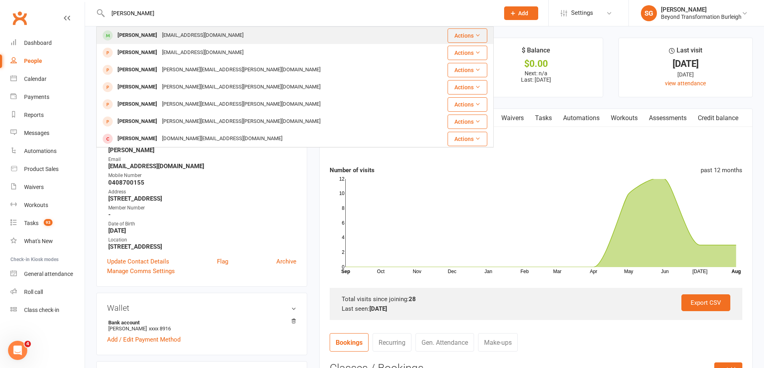
type input "[PERSON_NAME]"
click at [196, 33] on div "[EMAIL_ADDRESS][DOMAIN_NAME]" at bounding box center [203, 36] width 86 height 12
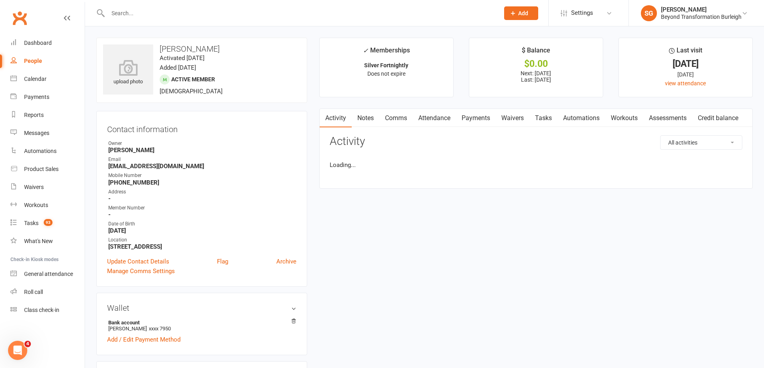
click at [437, 123] on link "Attendance" at bounding box center [433, 118] width 43 height 18
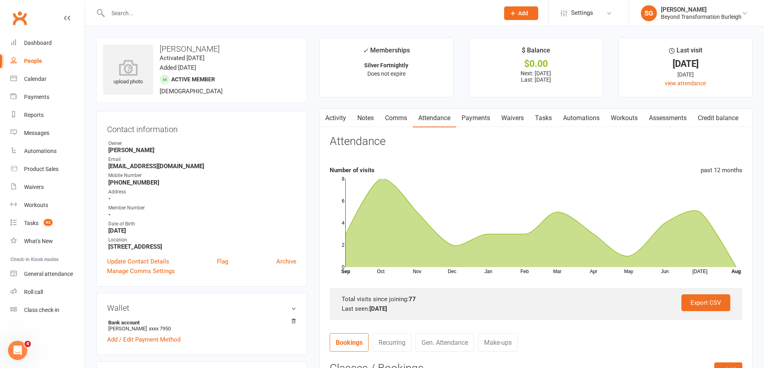
click at [437, 121] on link "Attendance" at bounding box center [433, 118] width 43 height 18
click at [216, 15] on input "text" at bounding box center [299, 13] width 388 height 11
paste input "[PERSON_NAME]"
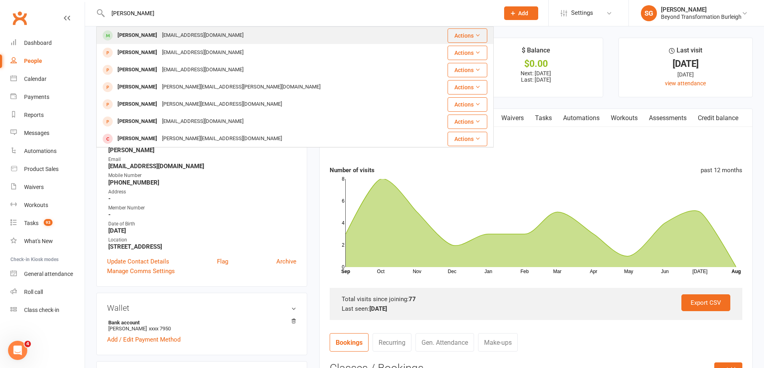
type input "[PERSON_NAME]"
click at [191, 36] on div "[EMAIL_ADDRESS][DOMAIN_NAME]" at bounding box center [203, 36] width 86 height 12
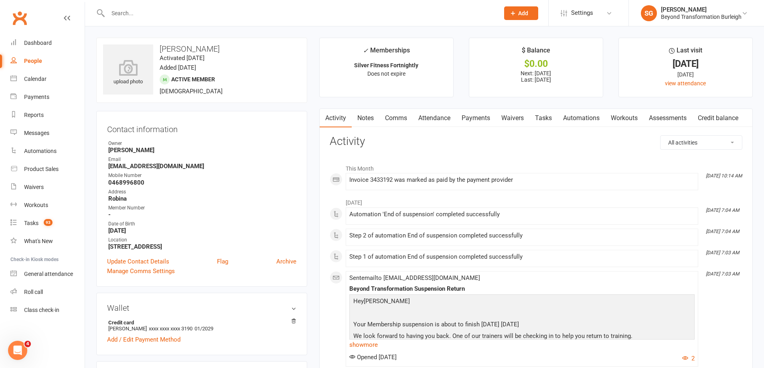
click at [414, 118] on link "Attendance" at bounding box center [433, 118] width 43 height 18
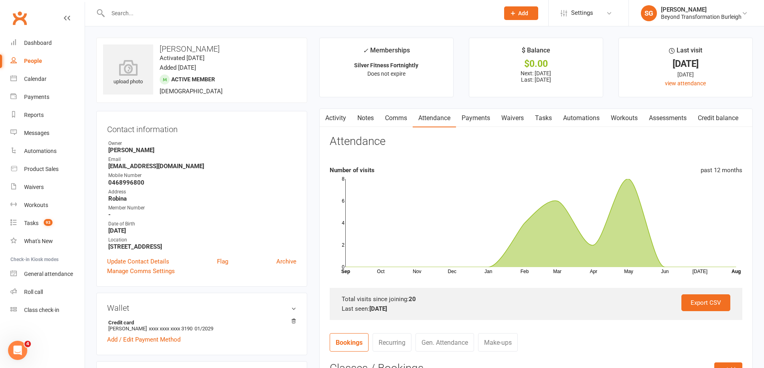
click at [224, 9] on input "text" at bounding box center [299, 13] width 388 height 11
paste input "[PERSON_NAME]"
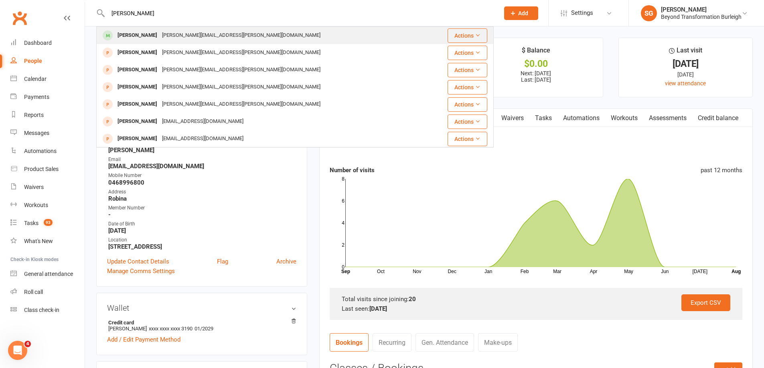
type input "[PERSON_NAME]"
click at [243, 34] on div "[PERSON_NAME] [PERSON_NAME][EMAIL_ADDRESS][PERSON_NAME][DOMAIN_NAME]" at bounding box center [261, 35] width 329 height 16
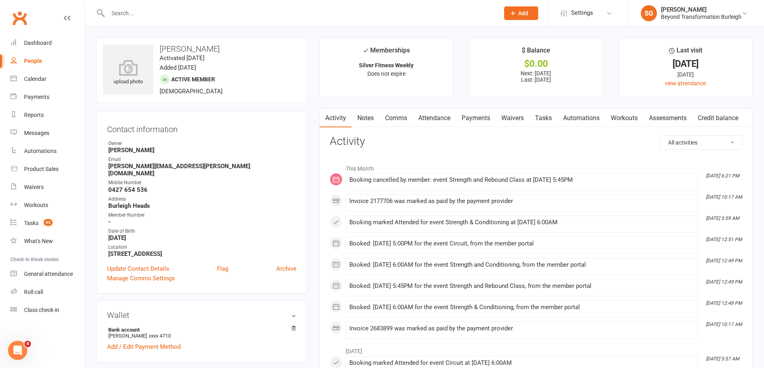
click at [433, 118] on link "Attendance" at bounding box center [433, 118] width 43 height 18
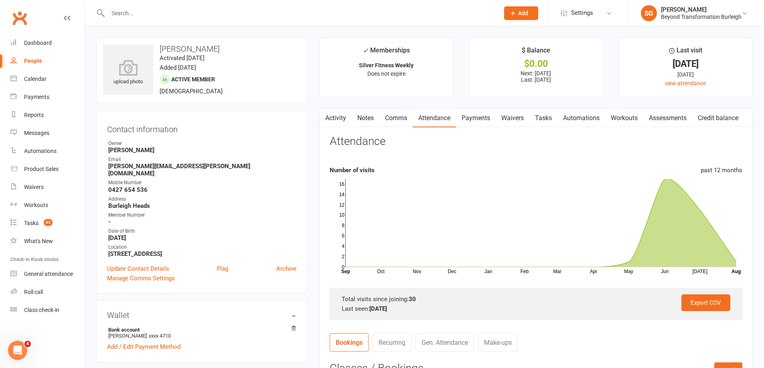
click at [210, 16] on input "text" at bounding box center [299, 13] width 388 height 11
paste input "[PERSON_NAME]"
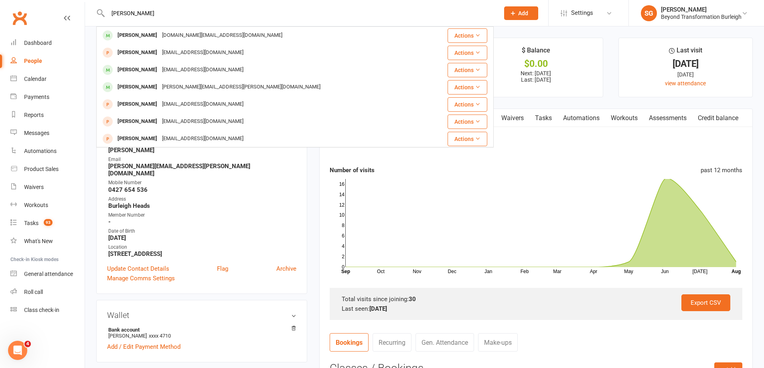
type input "[PERSON_NAME]"
drag, startPoint x: 205, startPoint y: 34, endPoint x: 217, endPoint y: 36, distance: 12.5
click at [205, 35] on div "[PERSON_NAME] [DOMAIN_NAME][EMAIL_ADDRESS][DOMAIN_NAME]" at bounding box center [261, 35] width 329 height 16
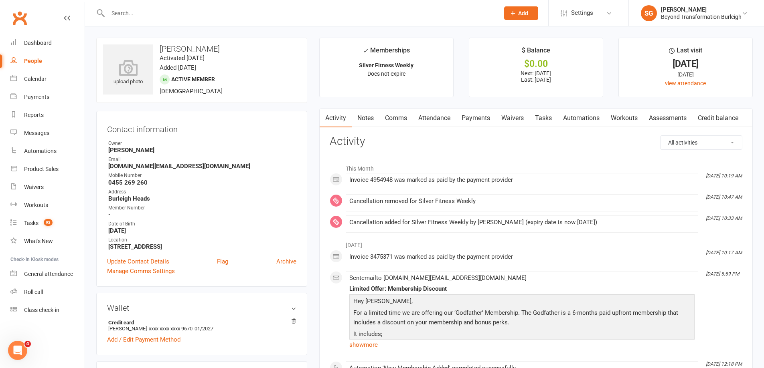
click at [429, 114] on link "Attendance" at bounding box center [433, 118] width 43 height 18
